Goal: Obtain resource: Download file/media

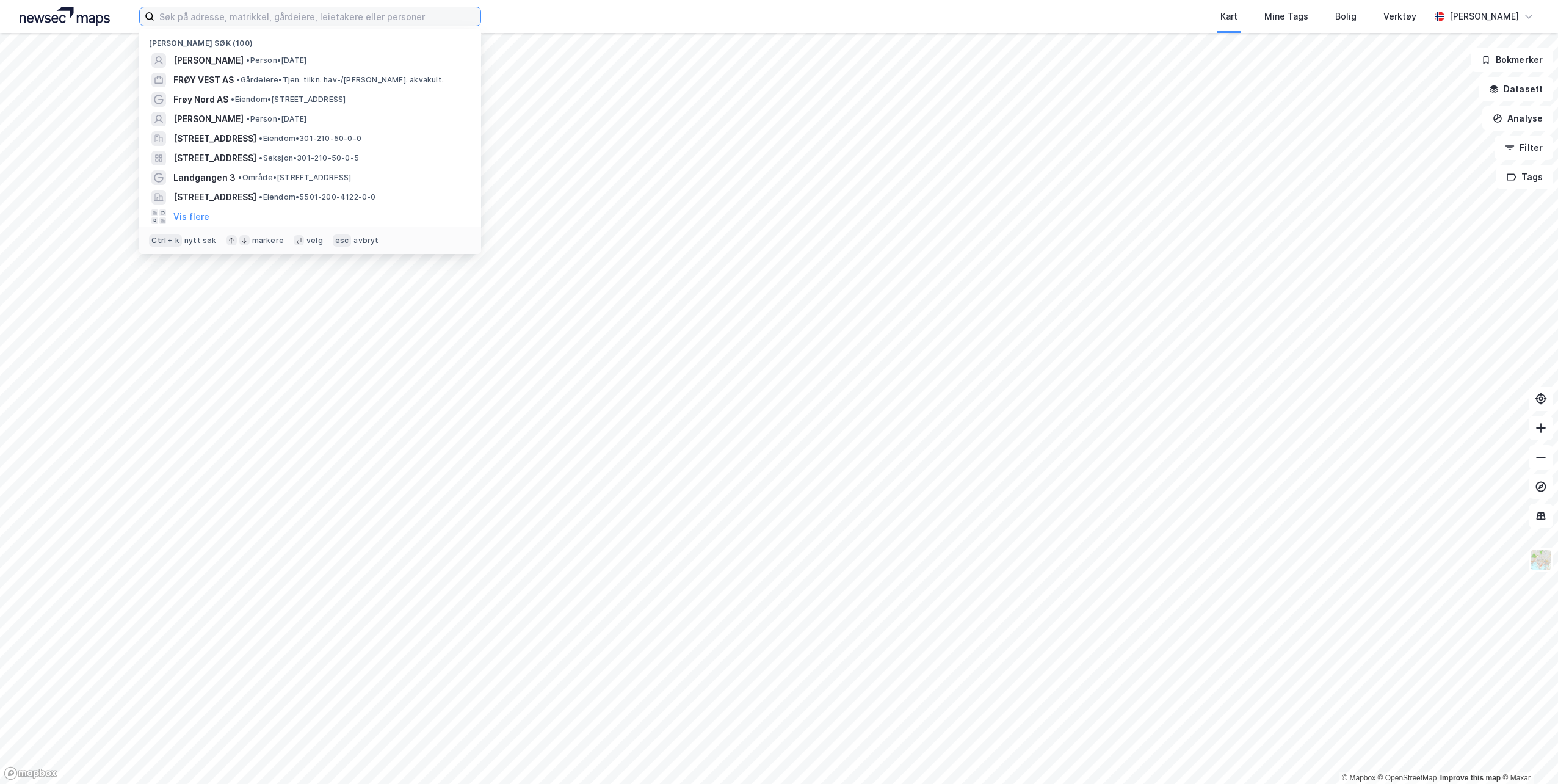
click at [340, 21] on input at bounding box center [318, 16] width 326 height 18
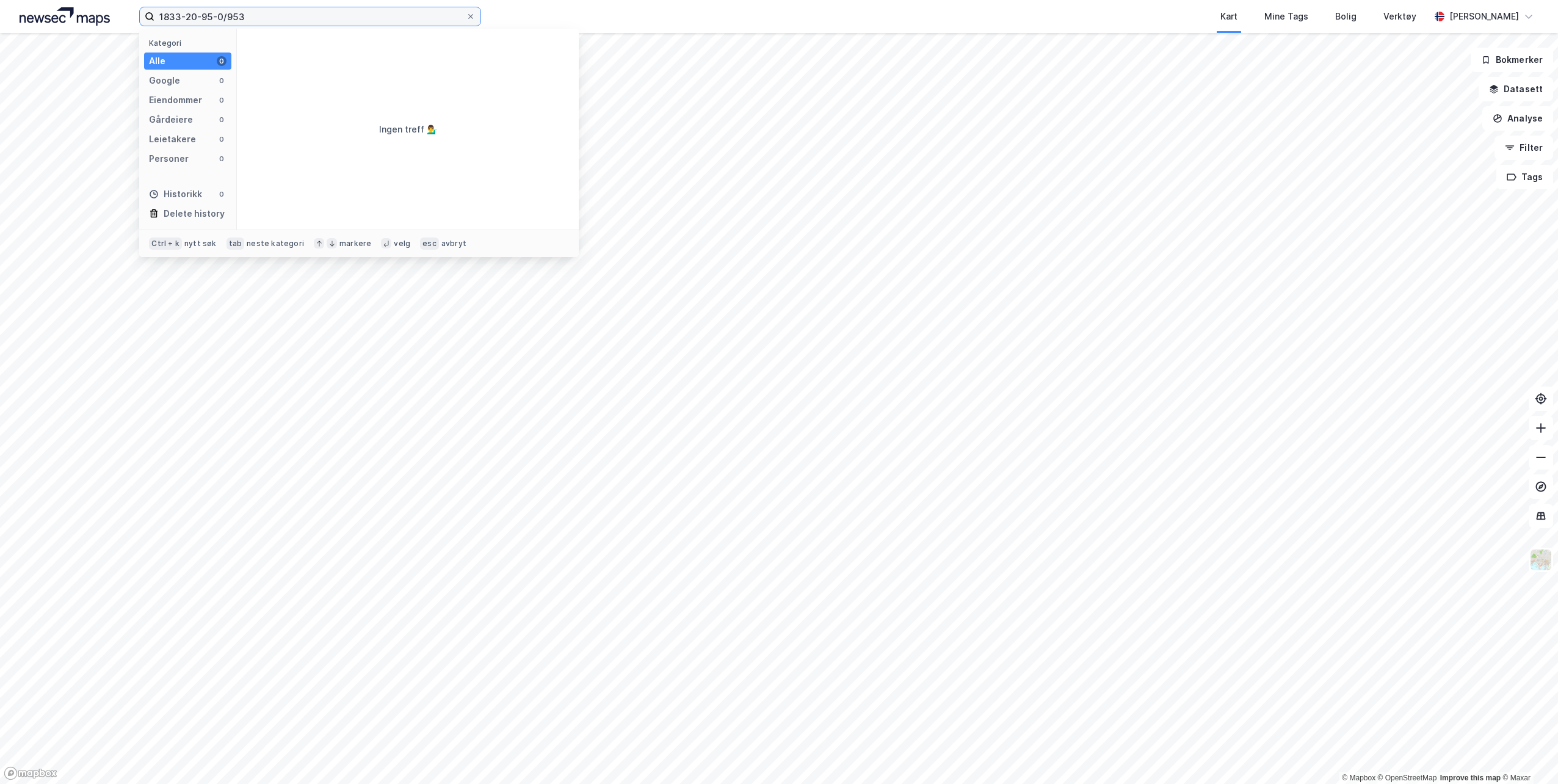
drag, startPoint x: 276, startPoint y: 15, endPoint x: 0, endPoint y: 26, distance: 276.2
click at [0, 26] on html "1833-20-95-0/953 Kategori Alle 0 Google 0 Eiendommer 0 Gårdeiere 0 Leietakere 0…" at bounding box center [779, 392] width 1558 height 784
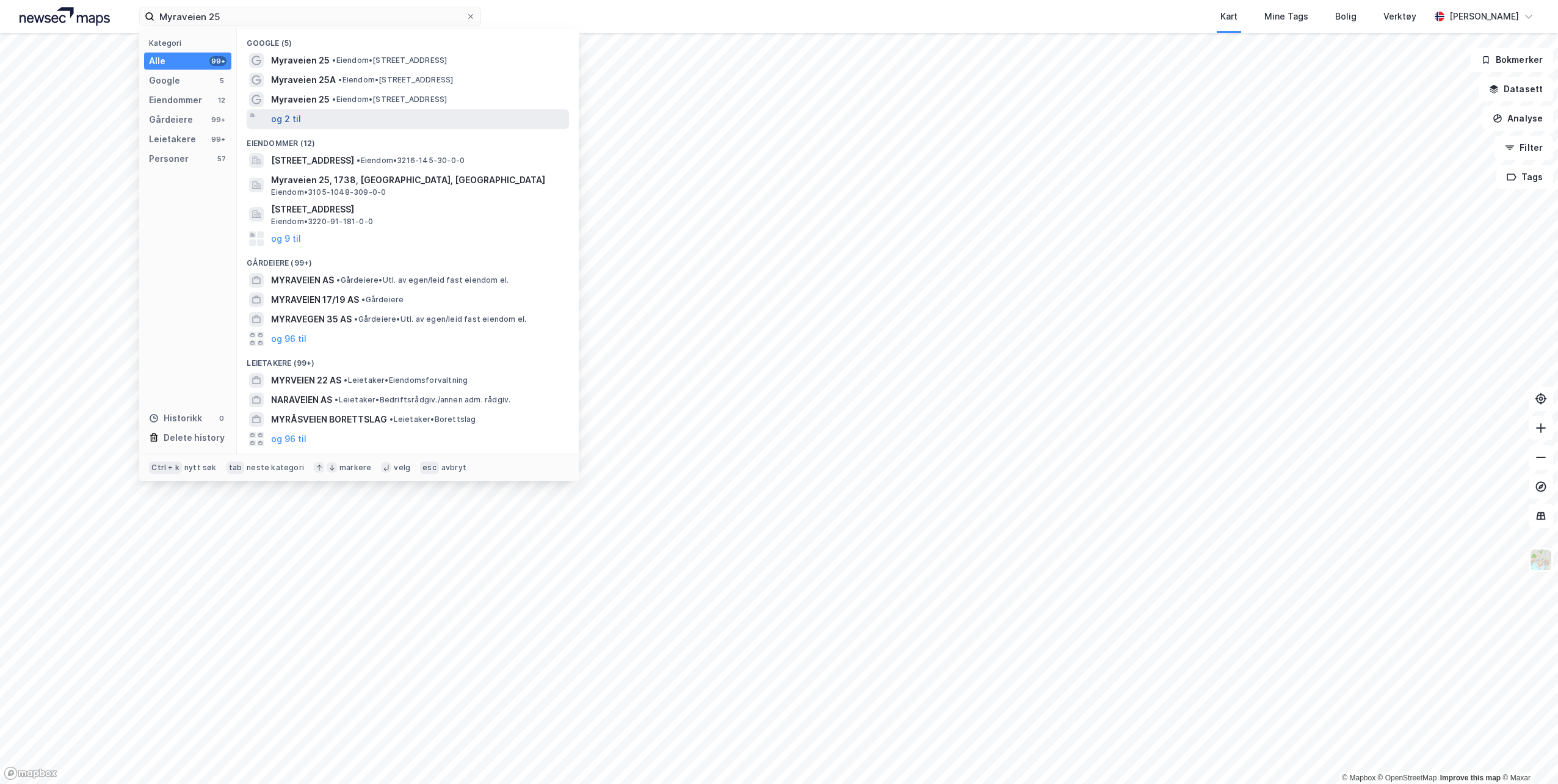
click at [290, 114] on button "og 2 til" at bounding box center [285, 119] width 30 height 14
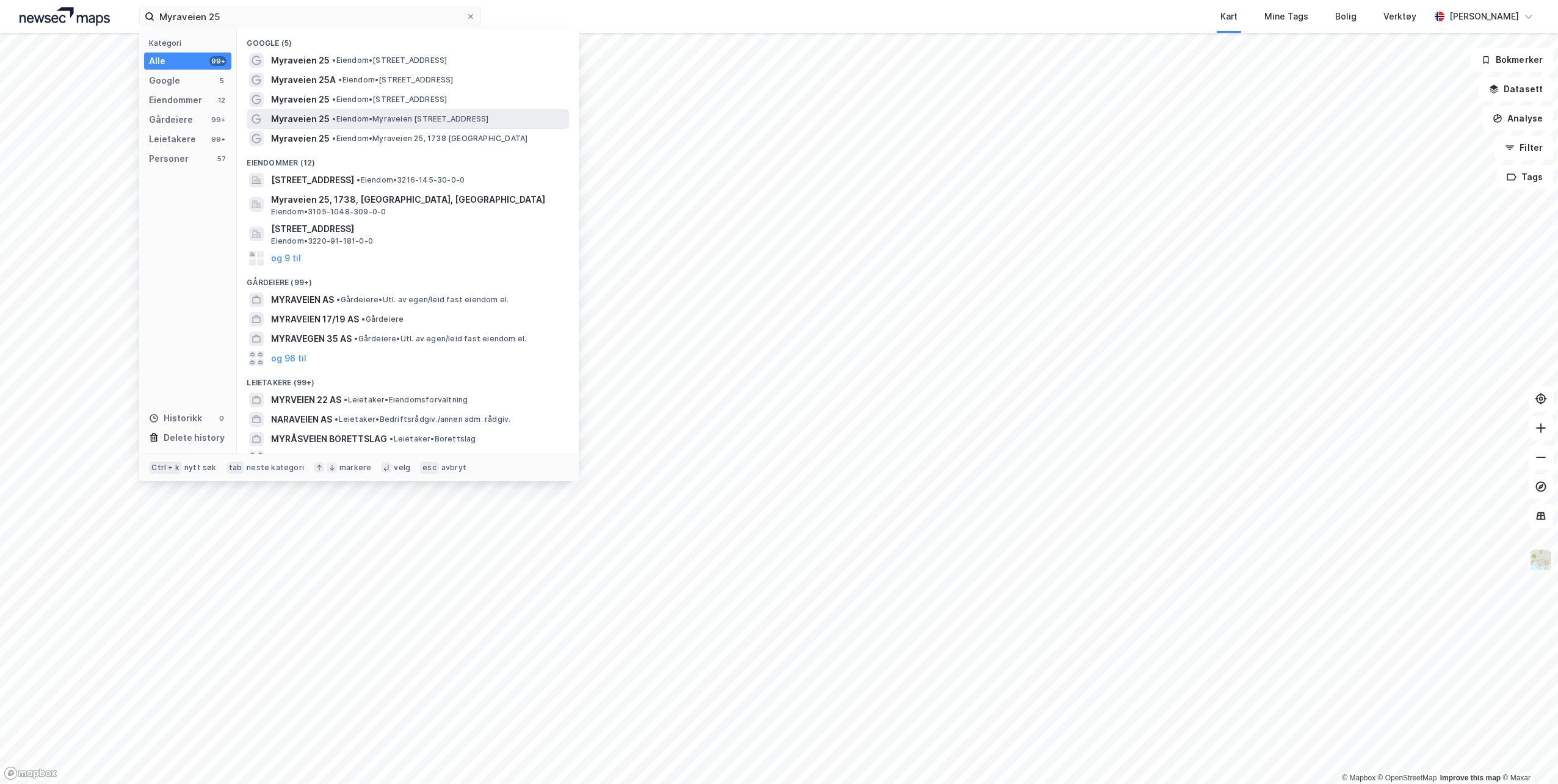
click at [363, 114] on span "• Eiendom • [STREET_ADDRESS][PERSON_NAME]" at bounding box center [409, 119] width 156 height 10
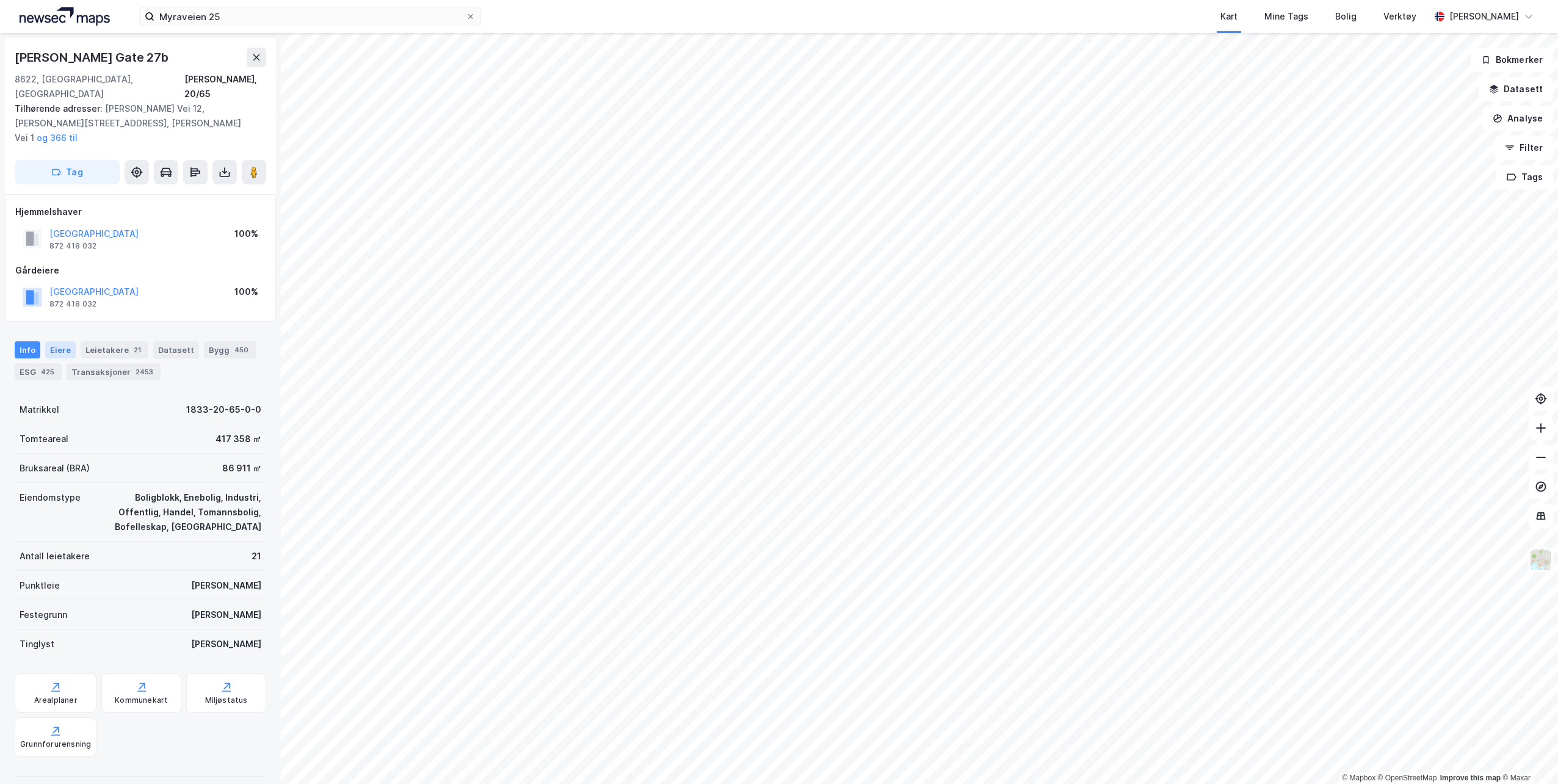
click at [58, 341] on div "Eiere" at bounding box center [60, 350] width 31 height 17
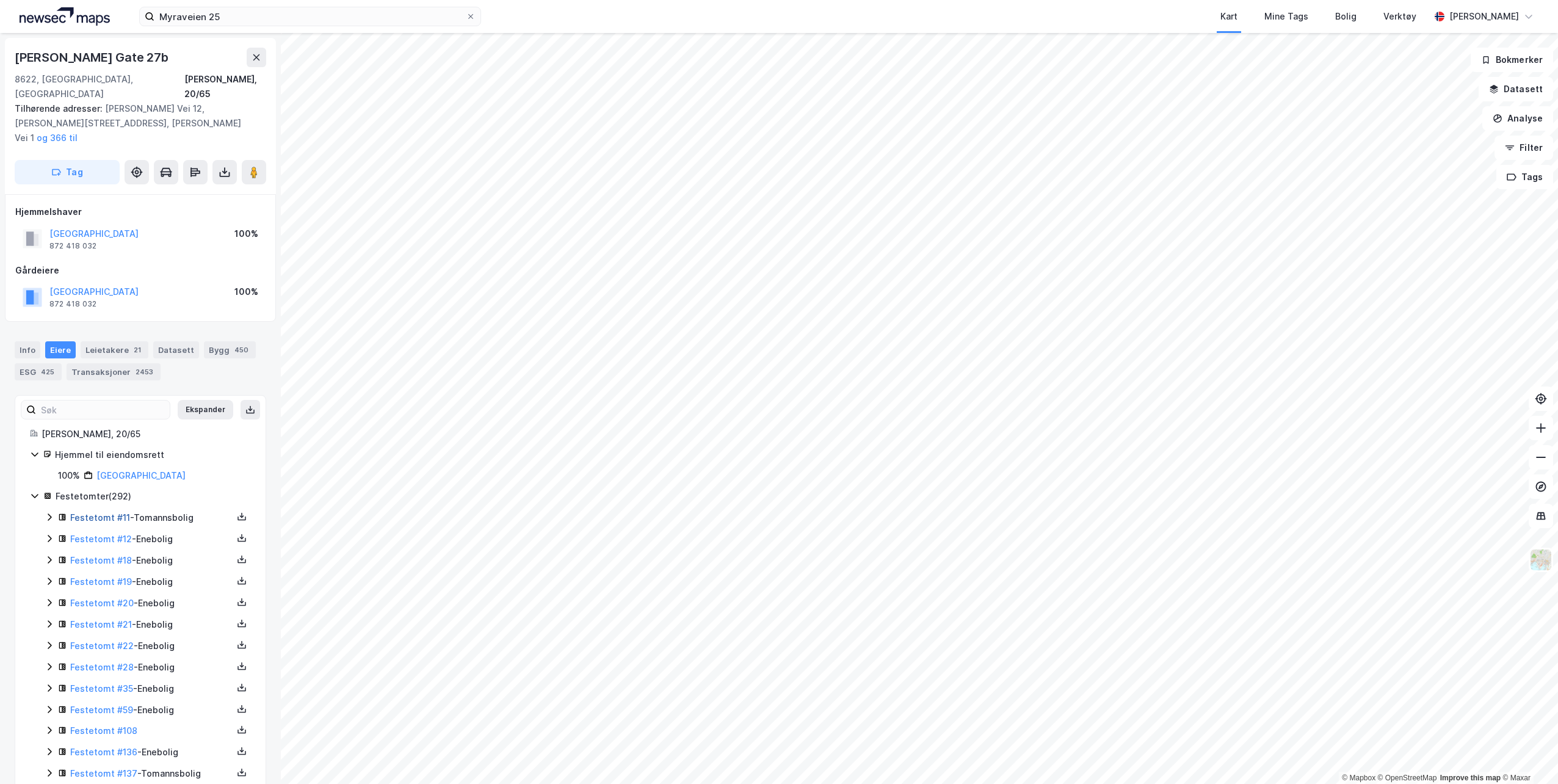
click at [94, 512] on link "Festetomt #11" at bounding box center [99, 517] width 60 height 11
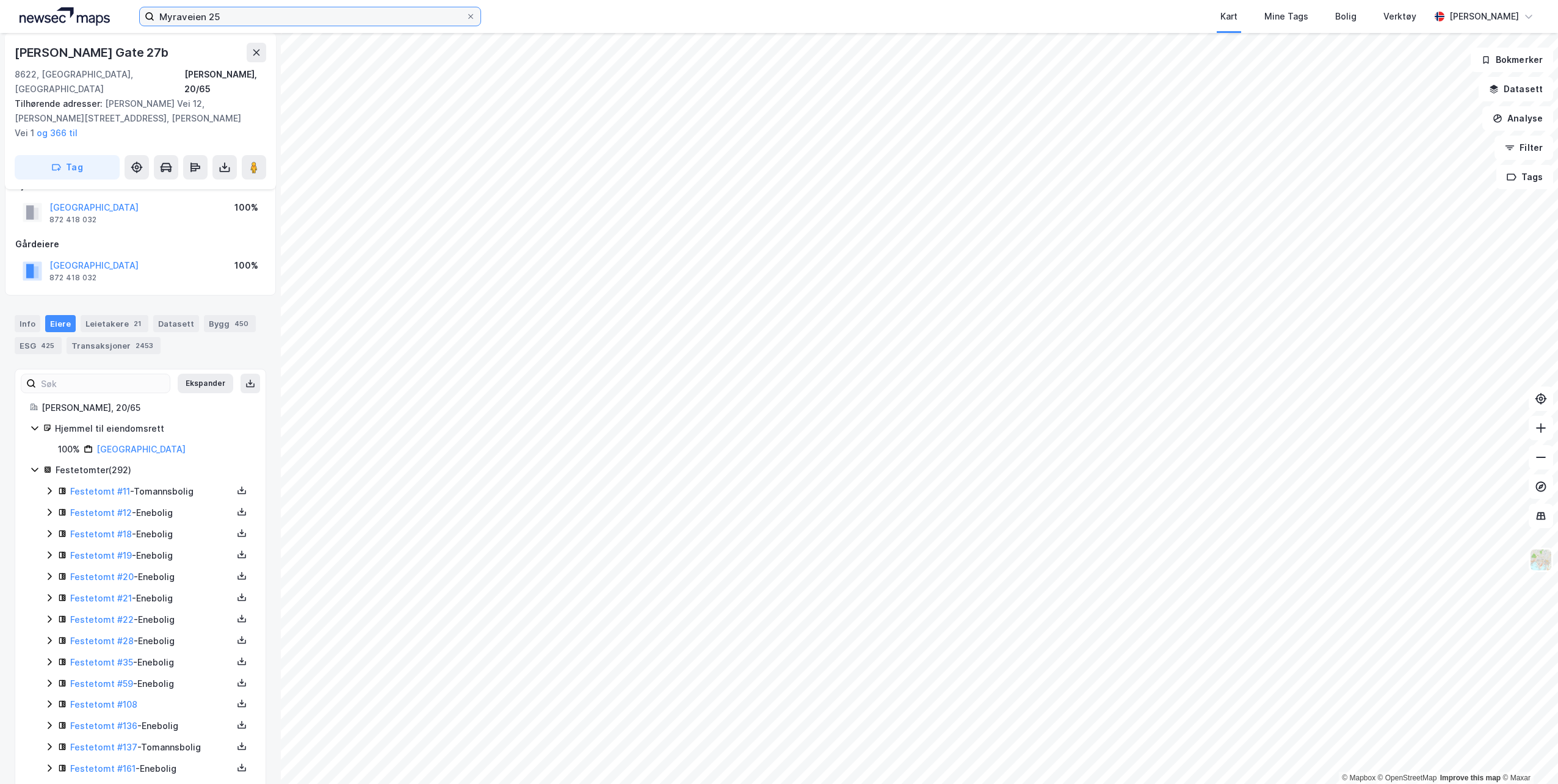
click at [261, 16] on input "Myraveien 25" at bounding box center [311, 16] width 312 height 18
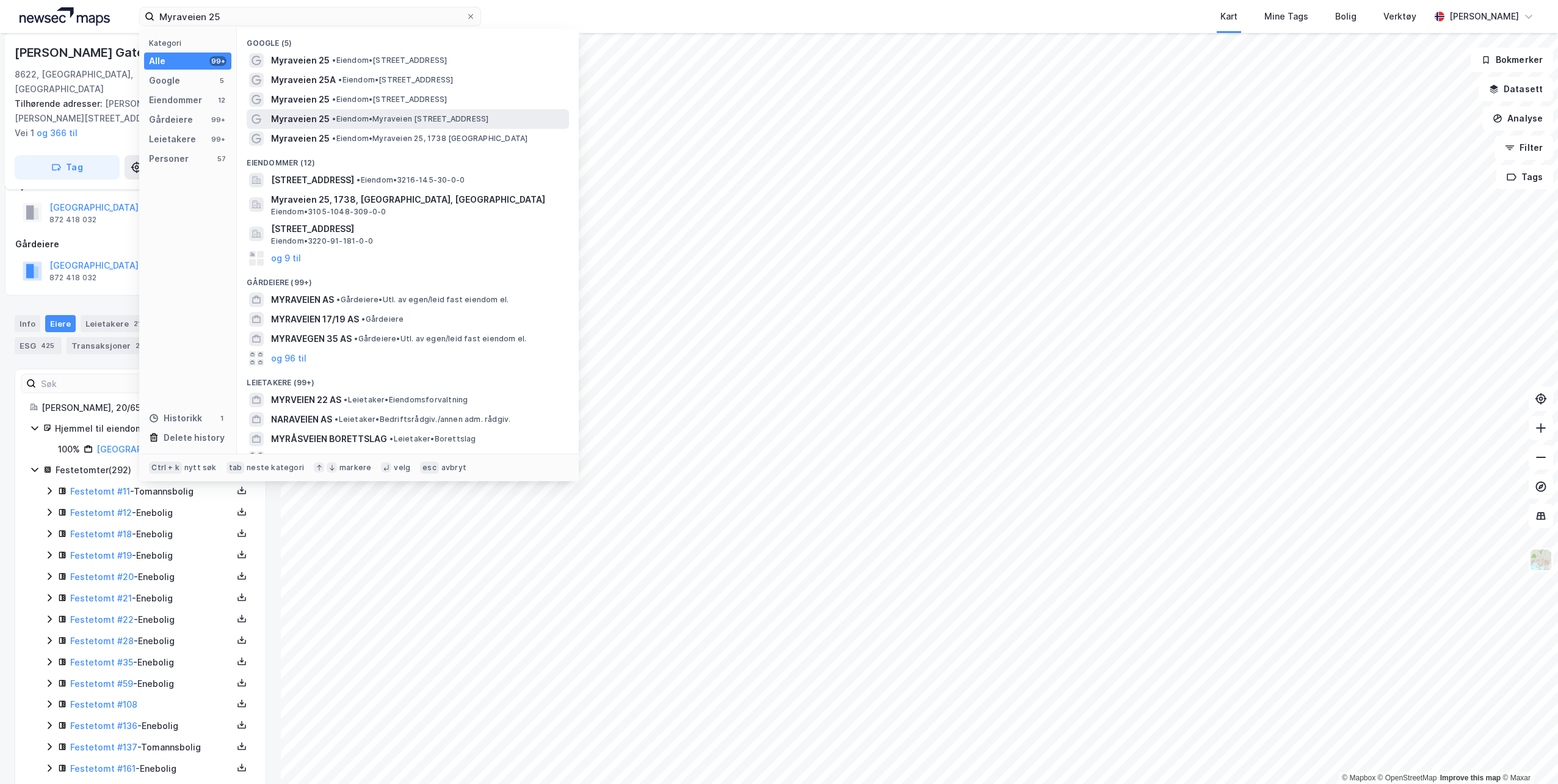
click at [347, 116] on span "• Eiendom • [STREET_ADDRESS][PERSON_NAME]" at bounding box center [409, 119] width 156 height 10
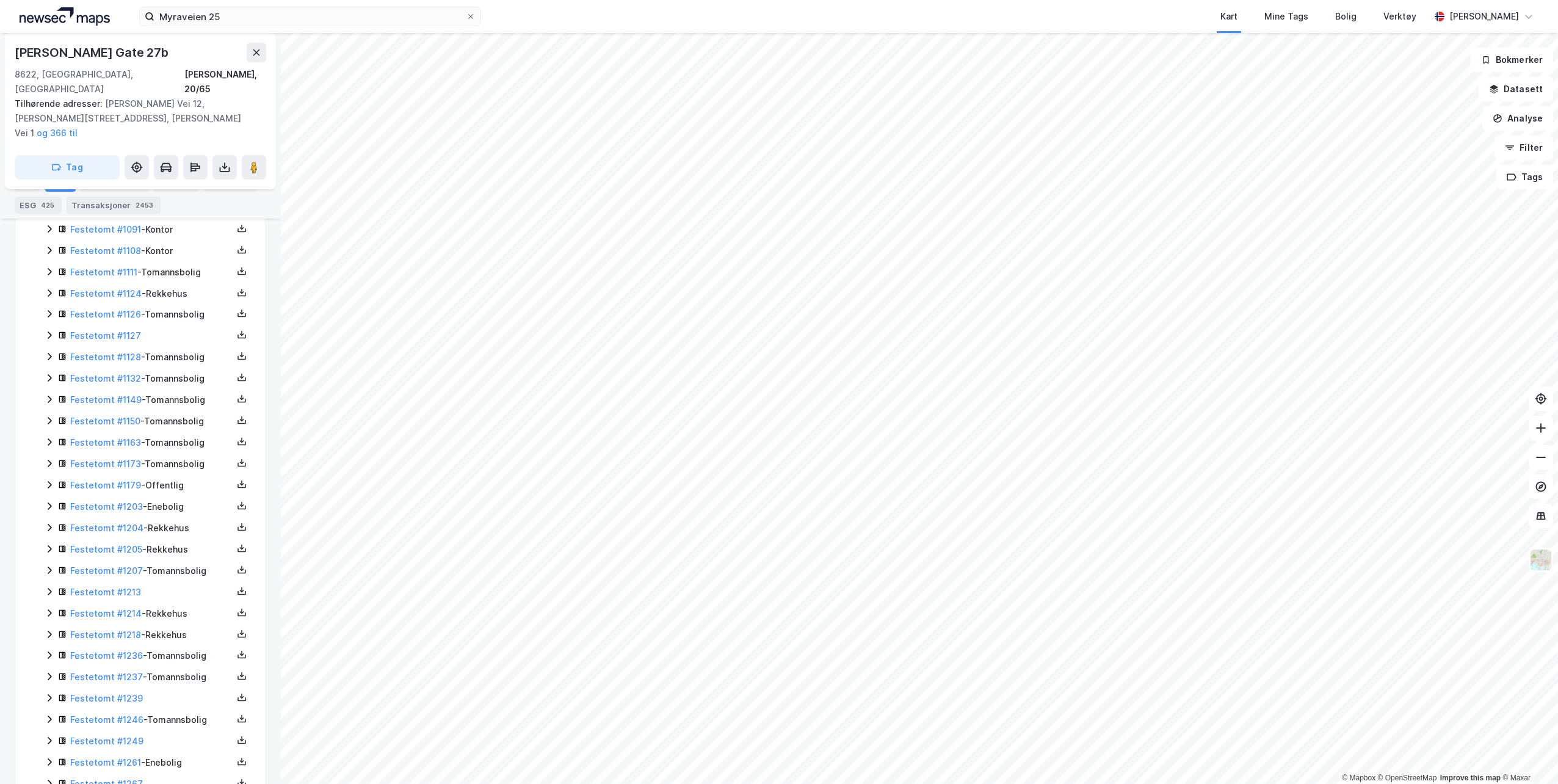
scroll to position [4089, 0]
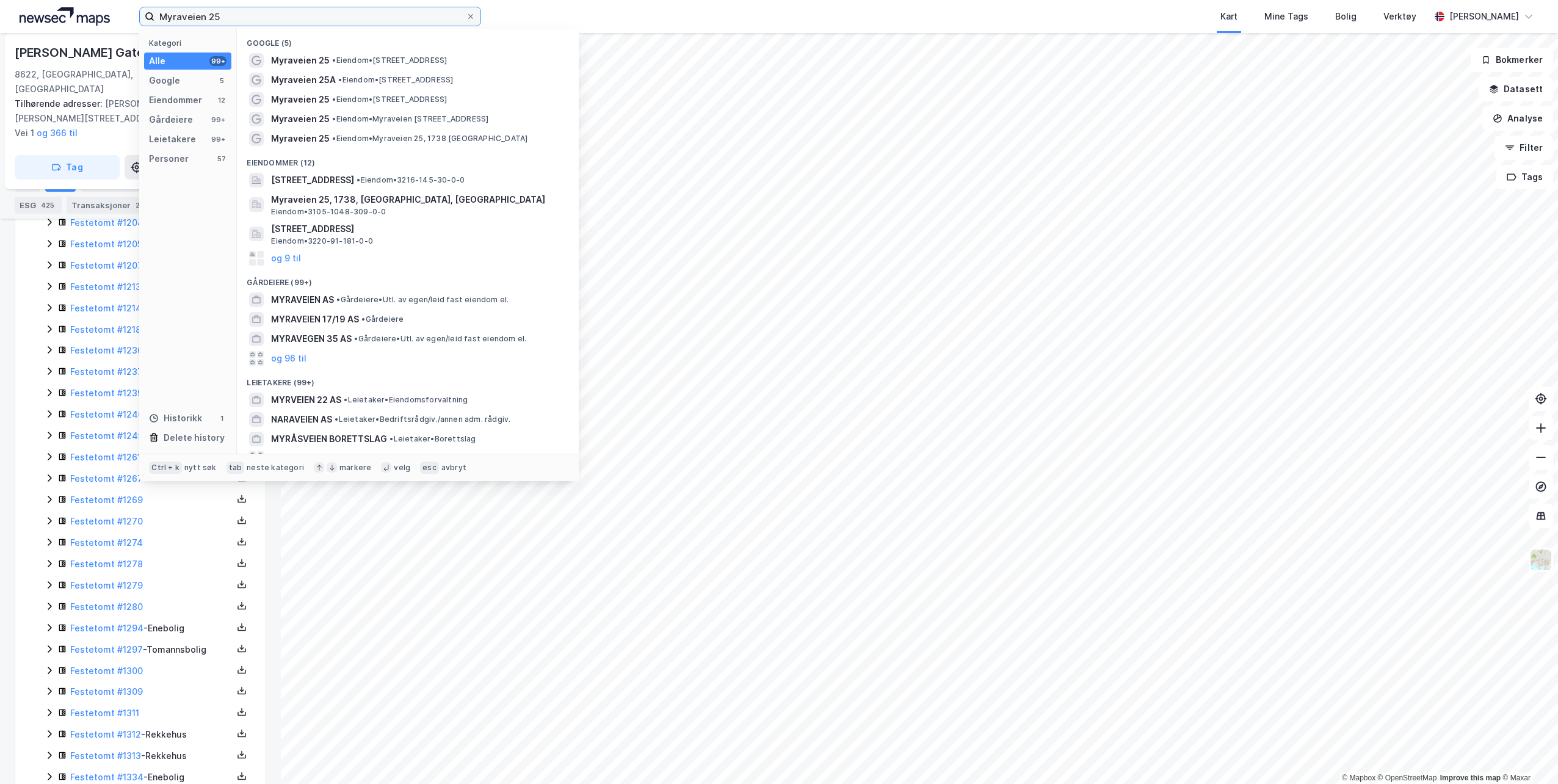
drag, startPoint x: 239, startPoint y: 16, endPoint x: 43, endPoint y: 17, distance: 196.0
click at [43, 17] on div "Myraveien 25 Kategori Alle 99+ Google 5 Eiendommer 12 Gårdeiere 99+ Leietakere …" at bounding box center [779, 16] width 1558 height 33
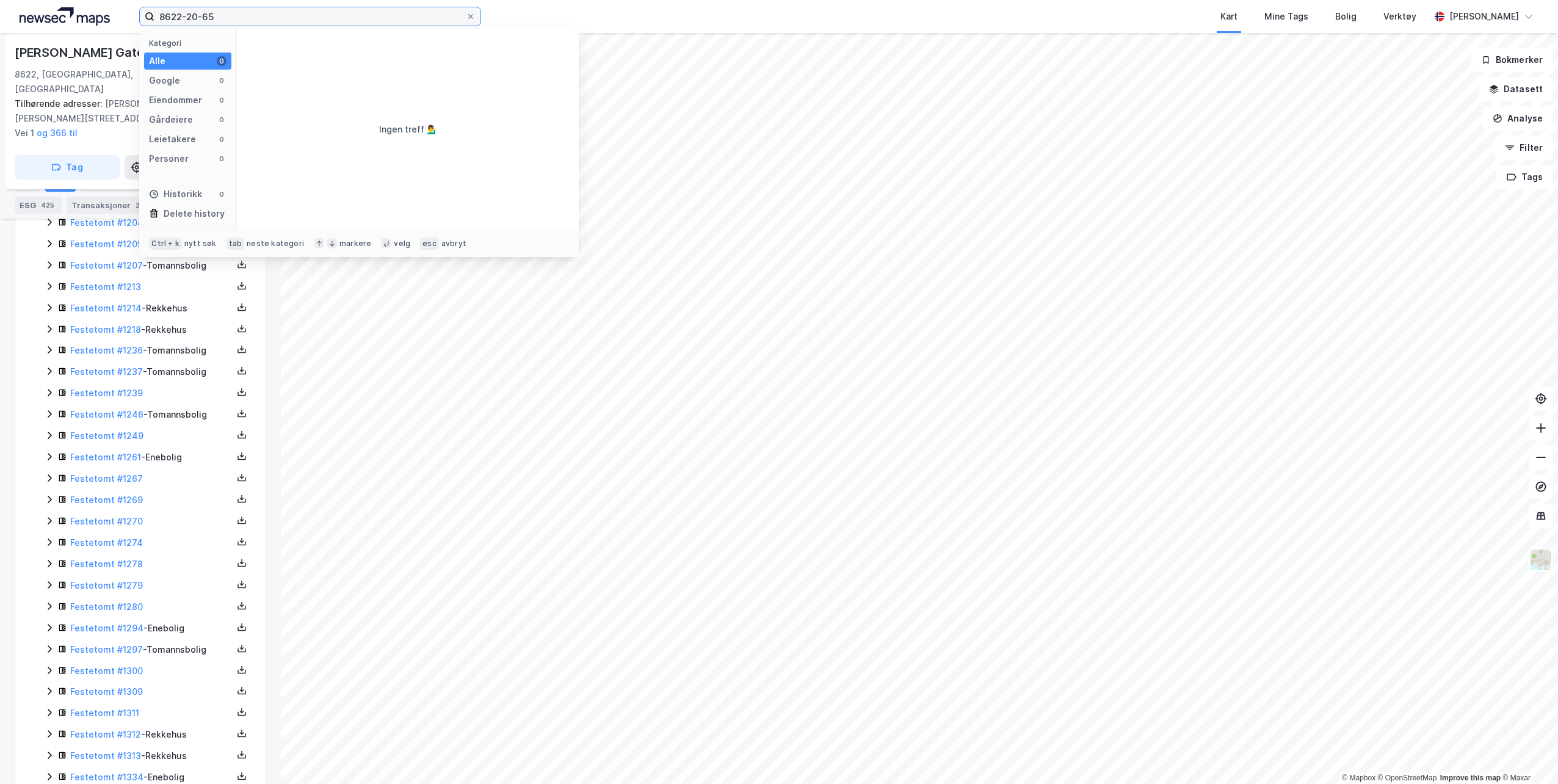
click at [254, 21] on input "8622-20-65" at bounding box center [311, 16] width 312 height 18
type input "8"
type input "1833-20/65/935"
click at [310, 55] on span "[STREET_ADDRESS]" at bounding box center [312, 60] width 83 height 14
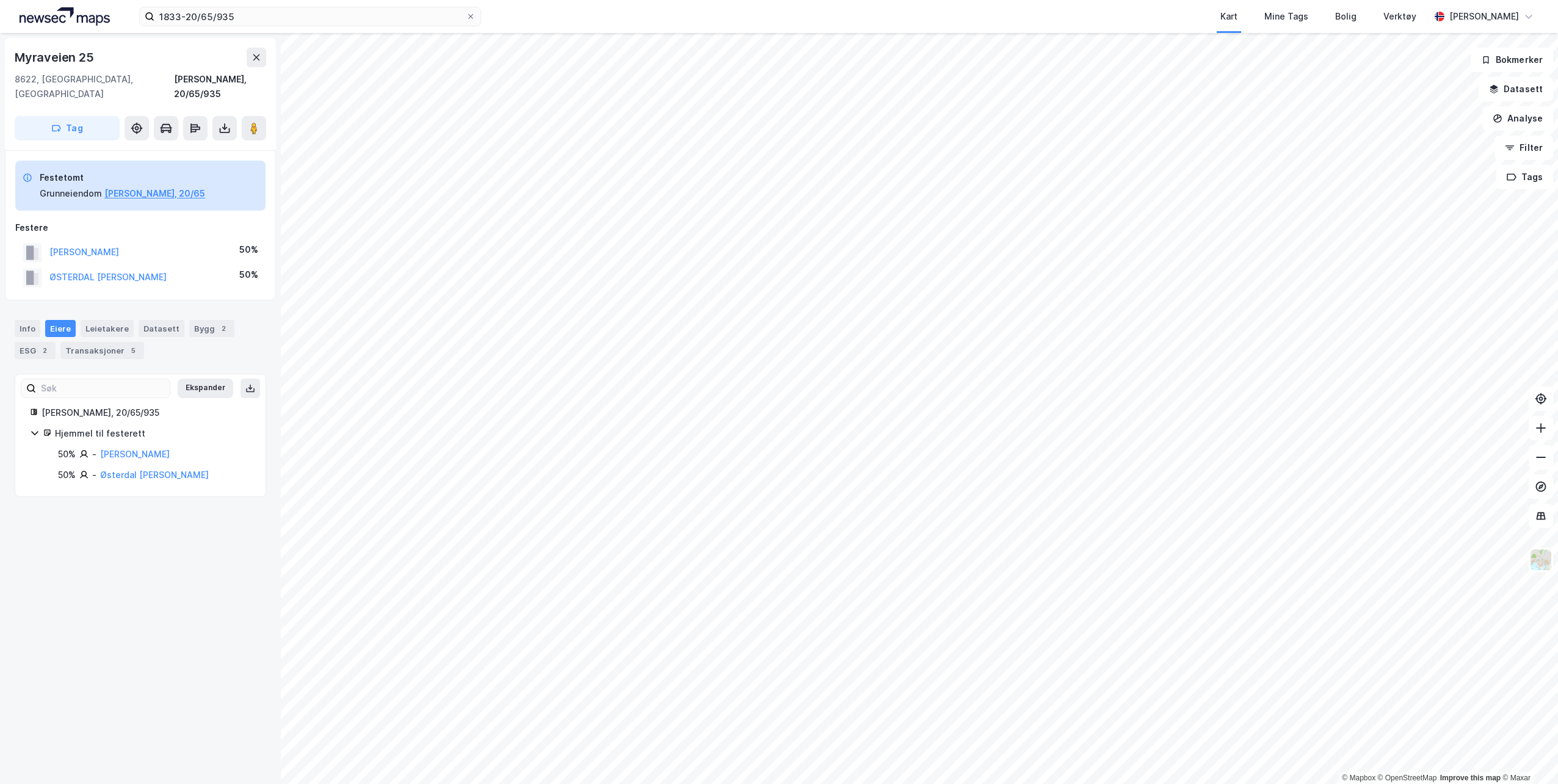
click at [66, 320] on div "Eiere" at bounding box center [60, 329] width 31 height 17
click at [96, 342] on div "Transaksjoner 5" at bounding box center [101, 351] width 83 height 17
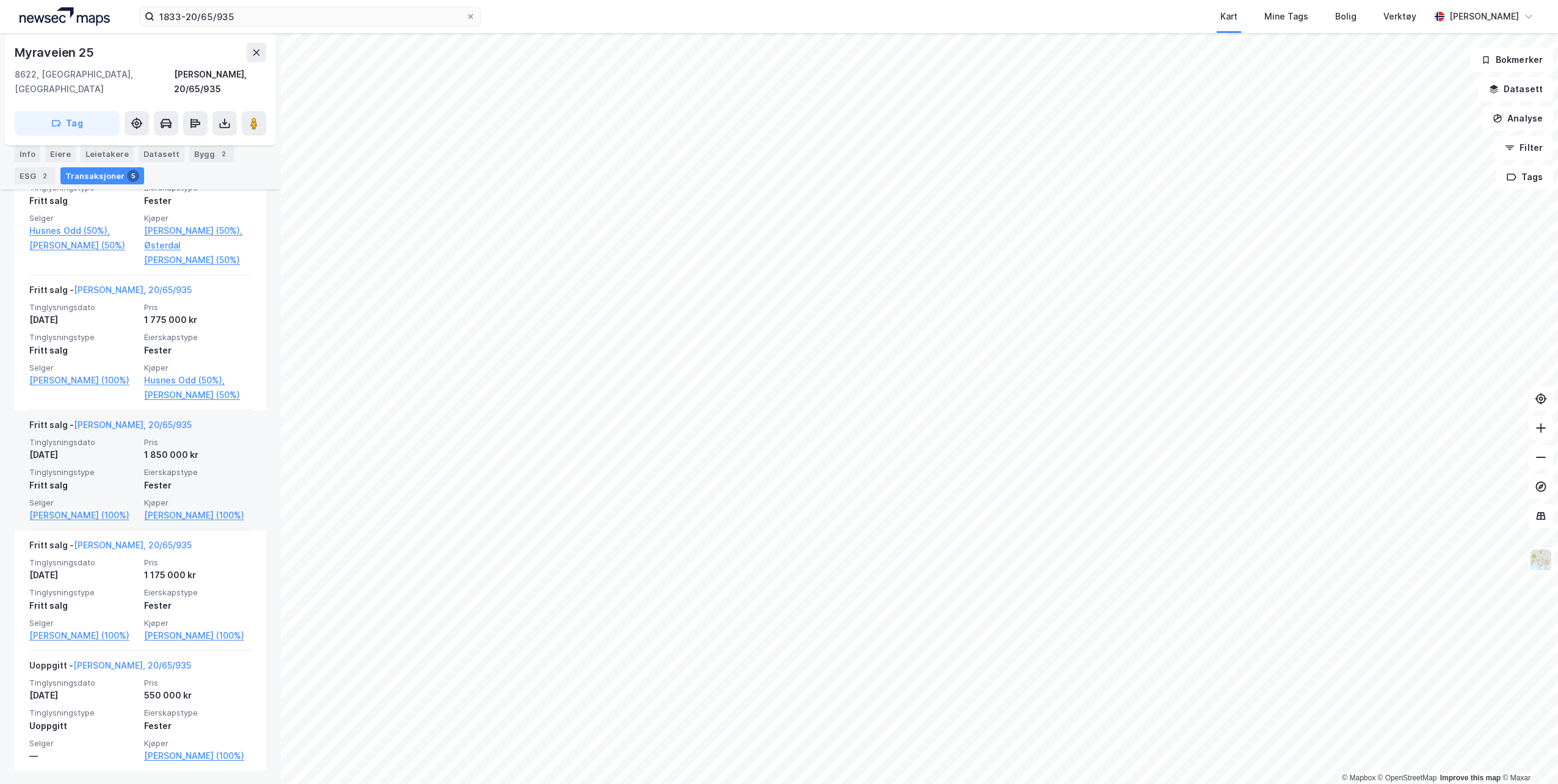
scroll to position [477, 0]
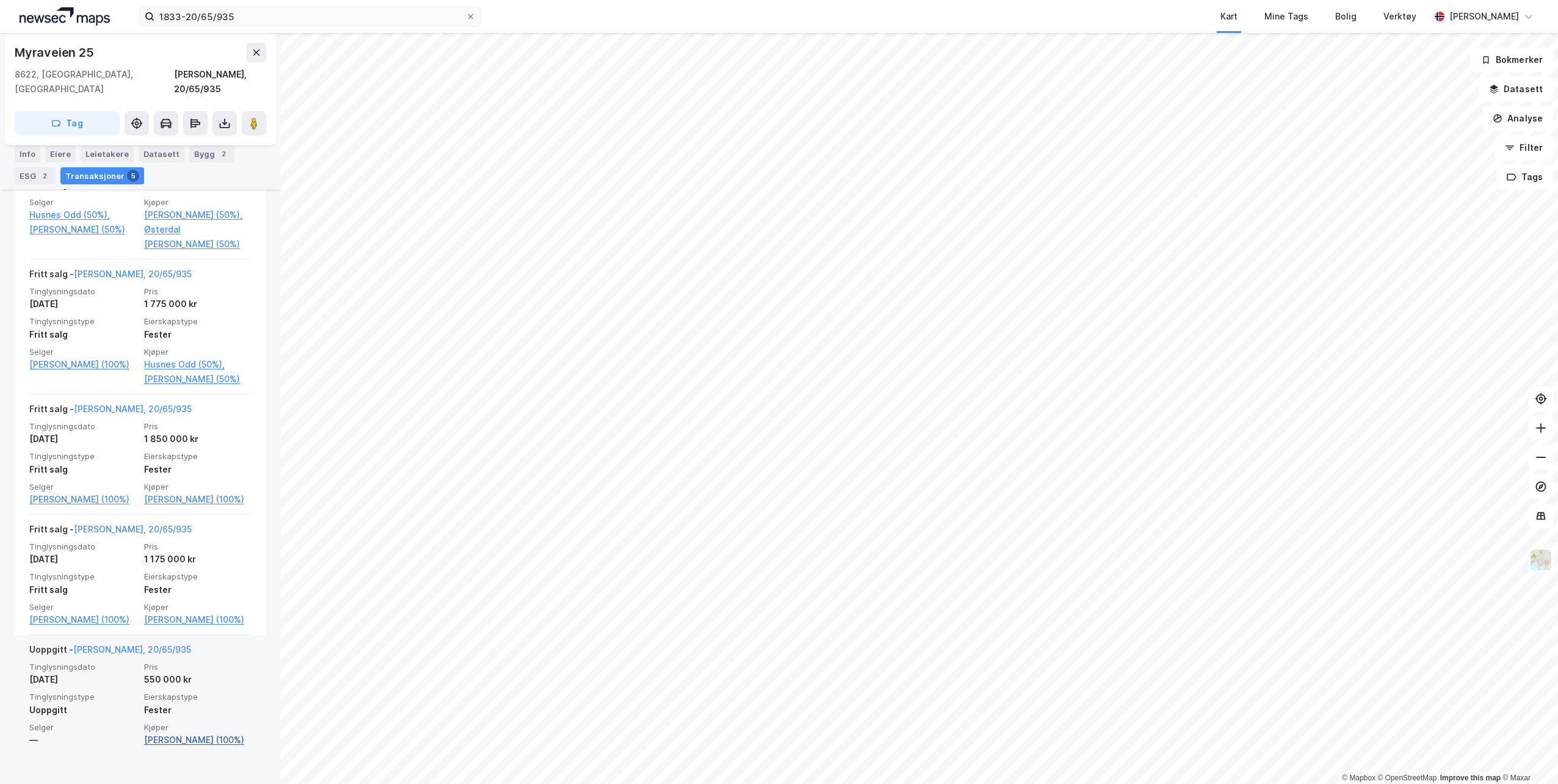
click at [187, 738] on link "[PERSON_NAME] (100%)" at bounding box center [198, 739] width 107 height 14
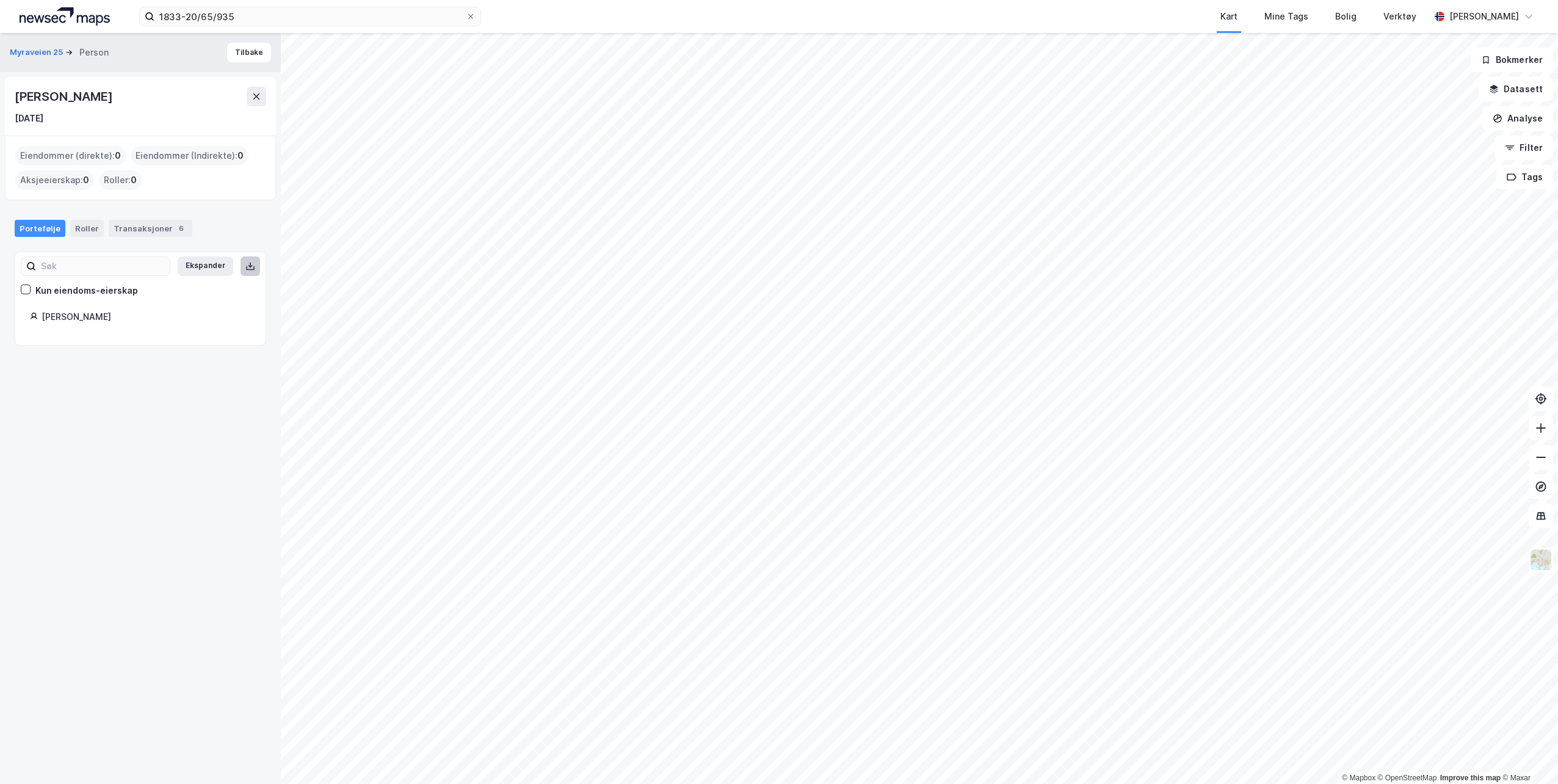
click at [246, 268] on icon at bounding box center [251, 266] width 10 height 10
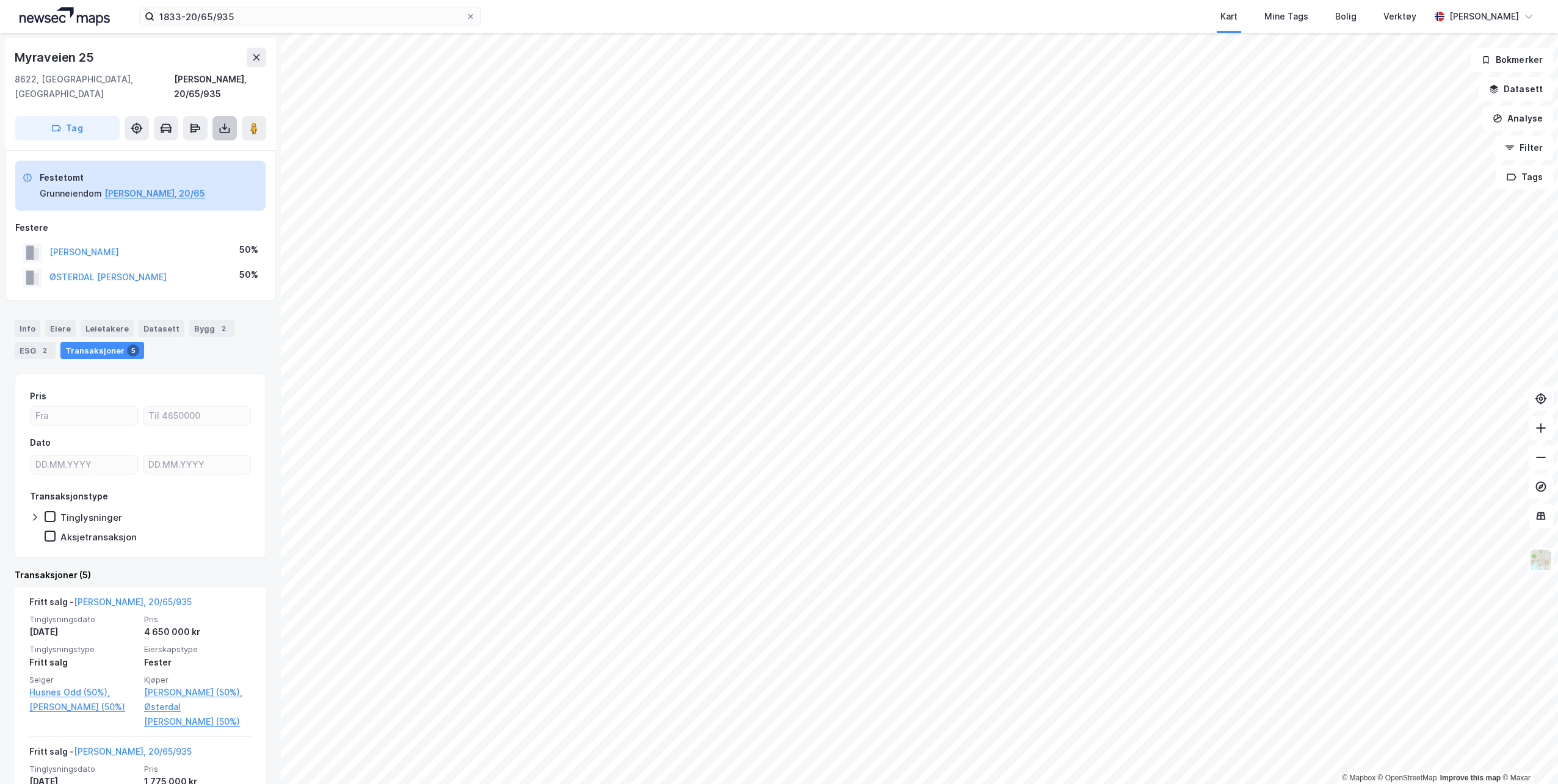
click at [225, 123] on icon at bounding box center [224, 126] width 1 height 7
click at [183, 147] on div "Last ned grunnbok" at bounding box center [165, 152] width 71 height 10
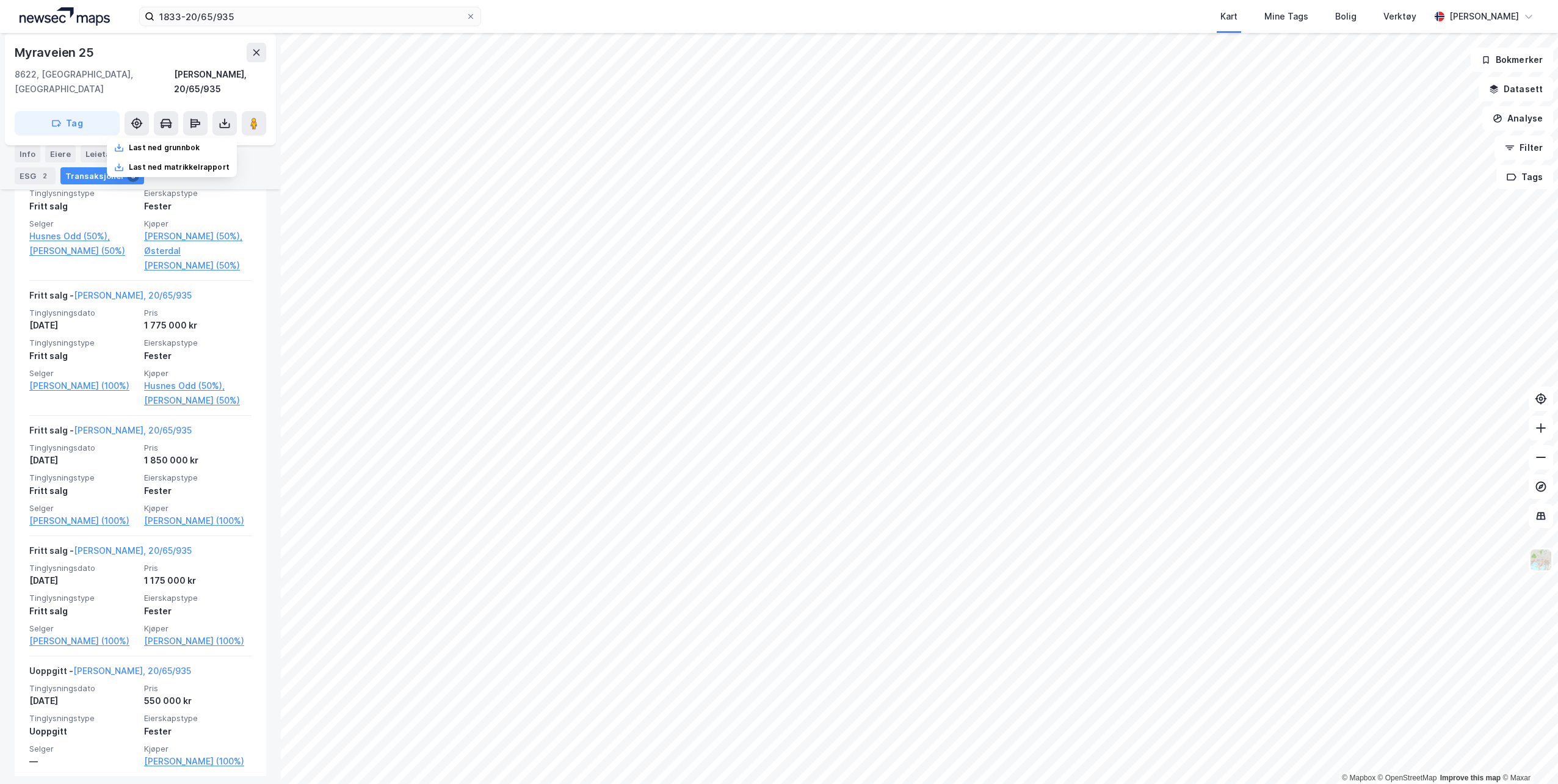
scroll to position [477, 0]
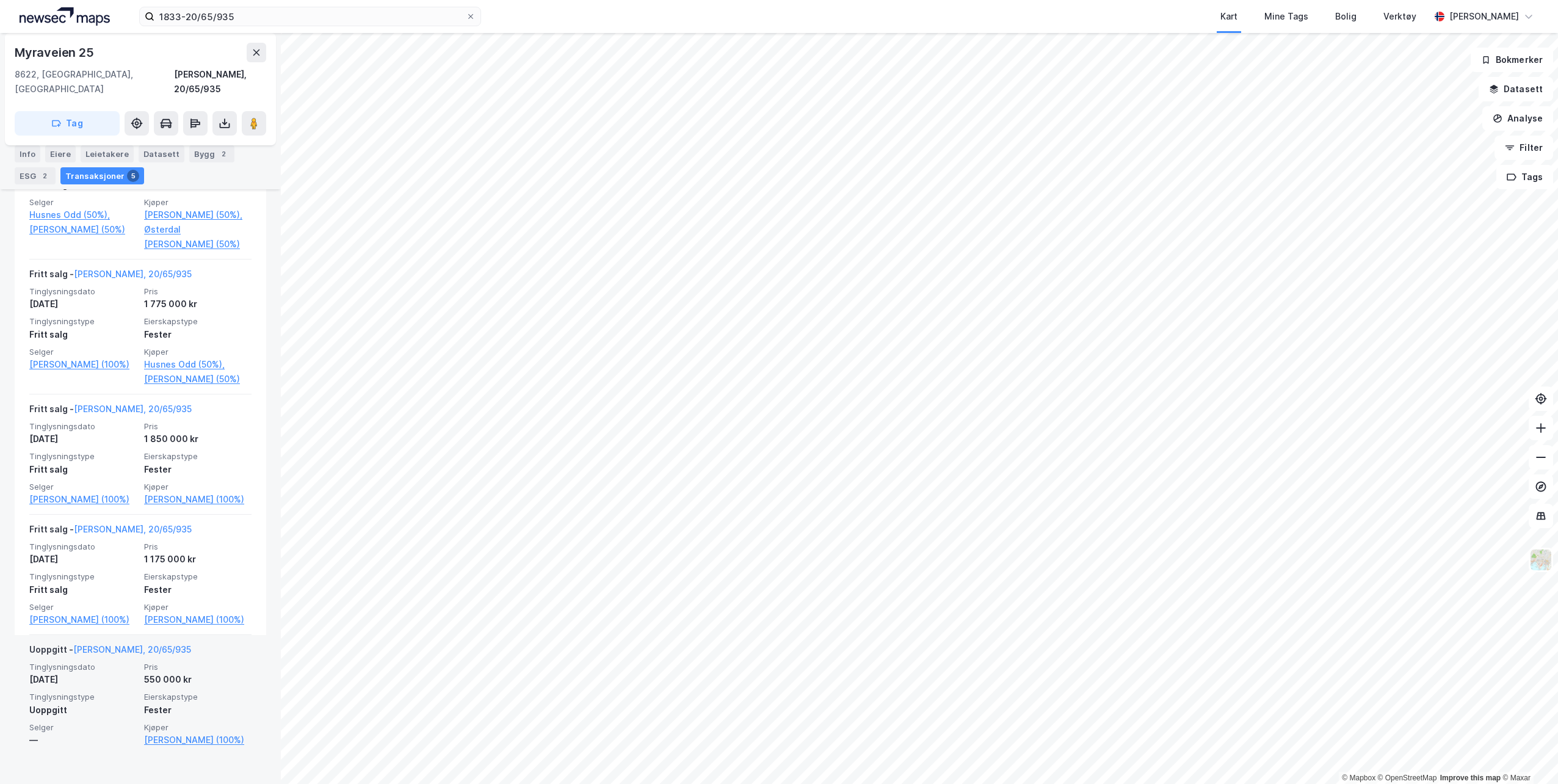
click at [34, 737] on div "—" at bounding box center [83, 739] width 107 height 14
